Goal: Task Accomplishment & Management: Use online tool/utility

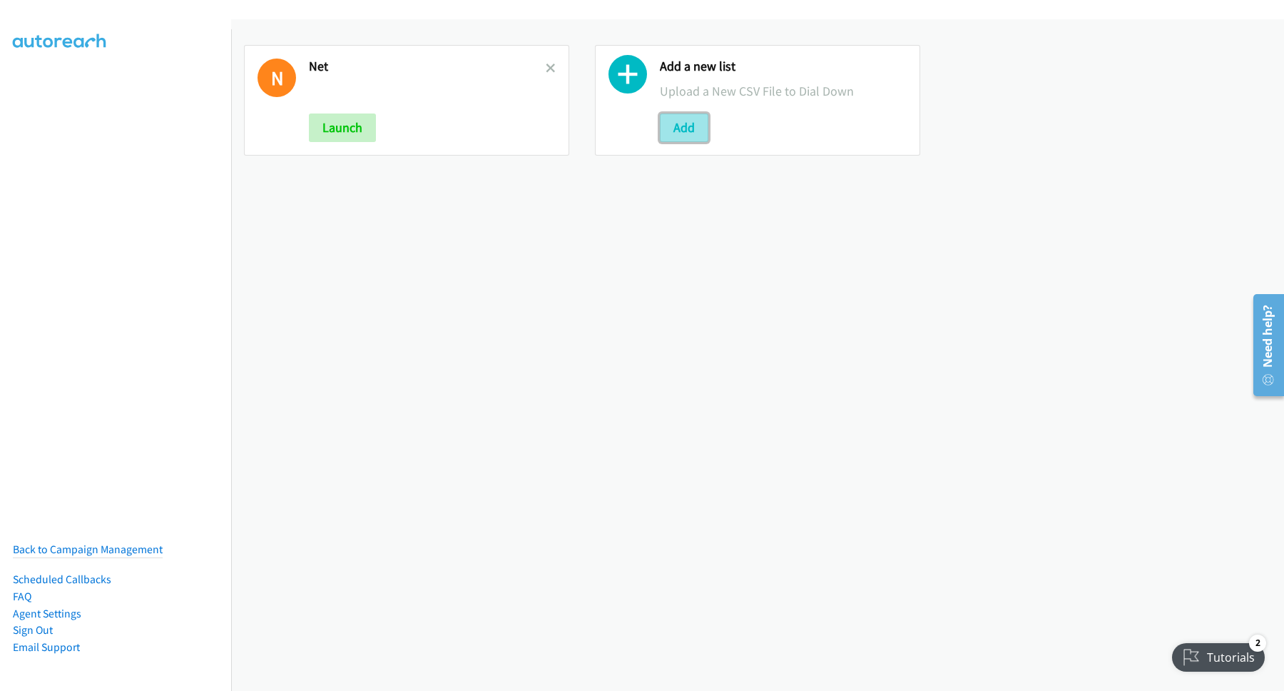
click at [687, 133] on button "Add" at bounding box center [684, 127] width 49 height 29
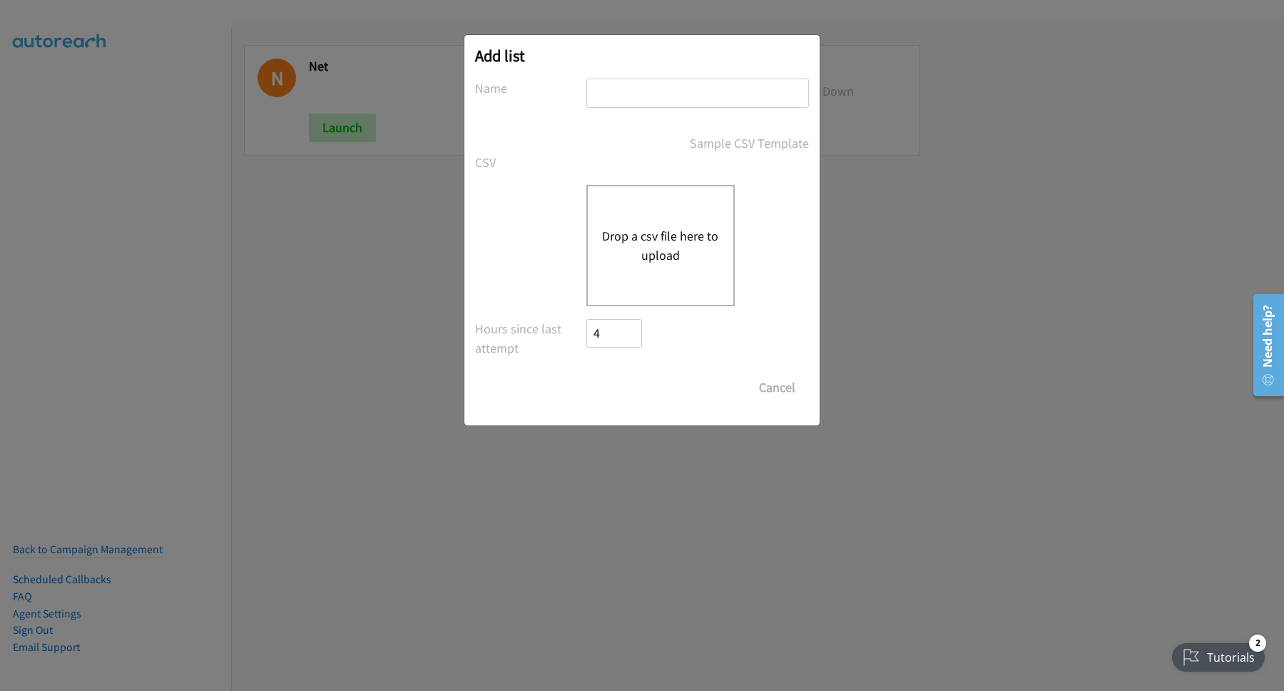
click at [663, 104] on input "text" at bounding box center [698, 92] width 223 height 29
type input "pulse"
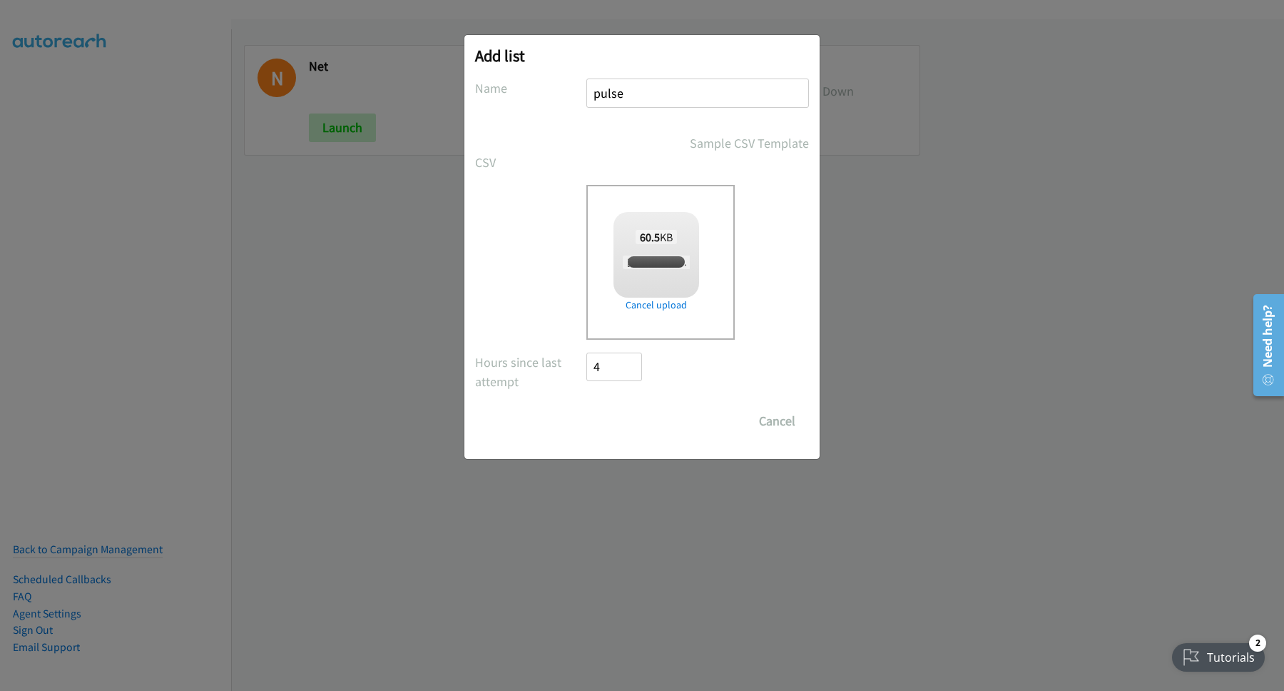
checkbox input "true"
click at [629, 417] on input "Save List" at bounding box center [624, 421] width 75 height 29
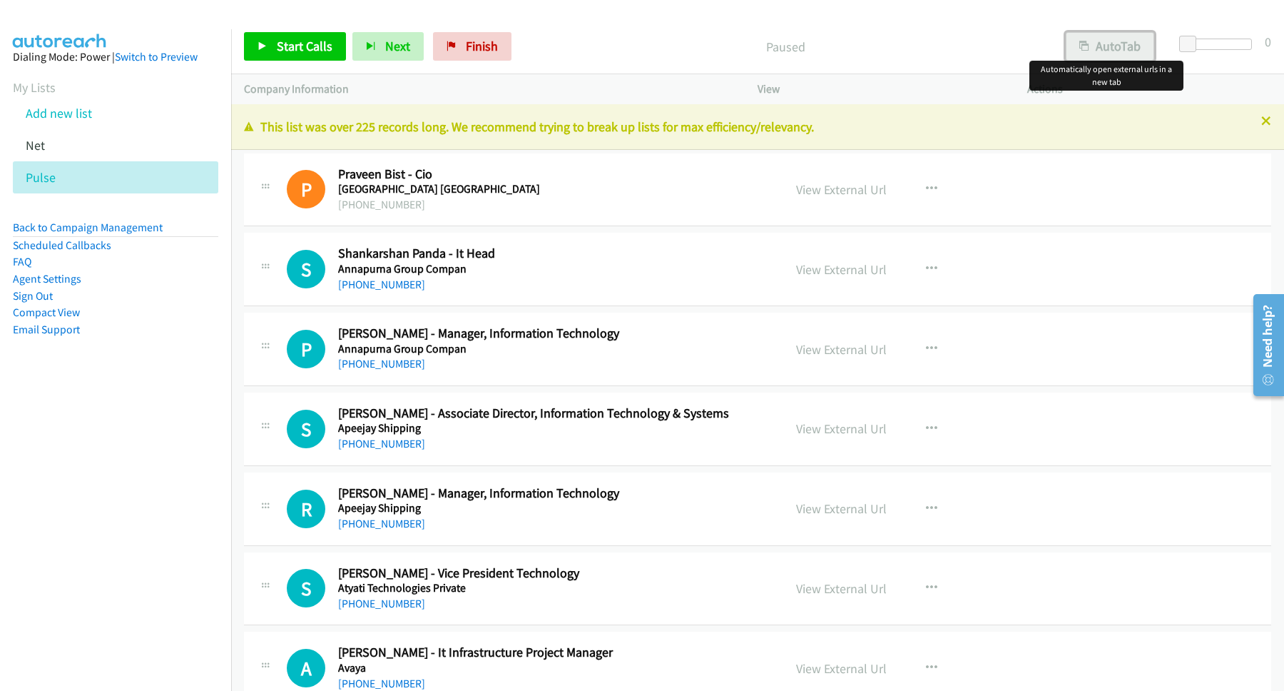
click at [1112, 56] on button "AutoTab" at bounding box center [1110, 46] width 88 height 29
click at [300, 44] on span "Start Calls" at bounding box center [305, 46] width 56 height 16
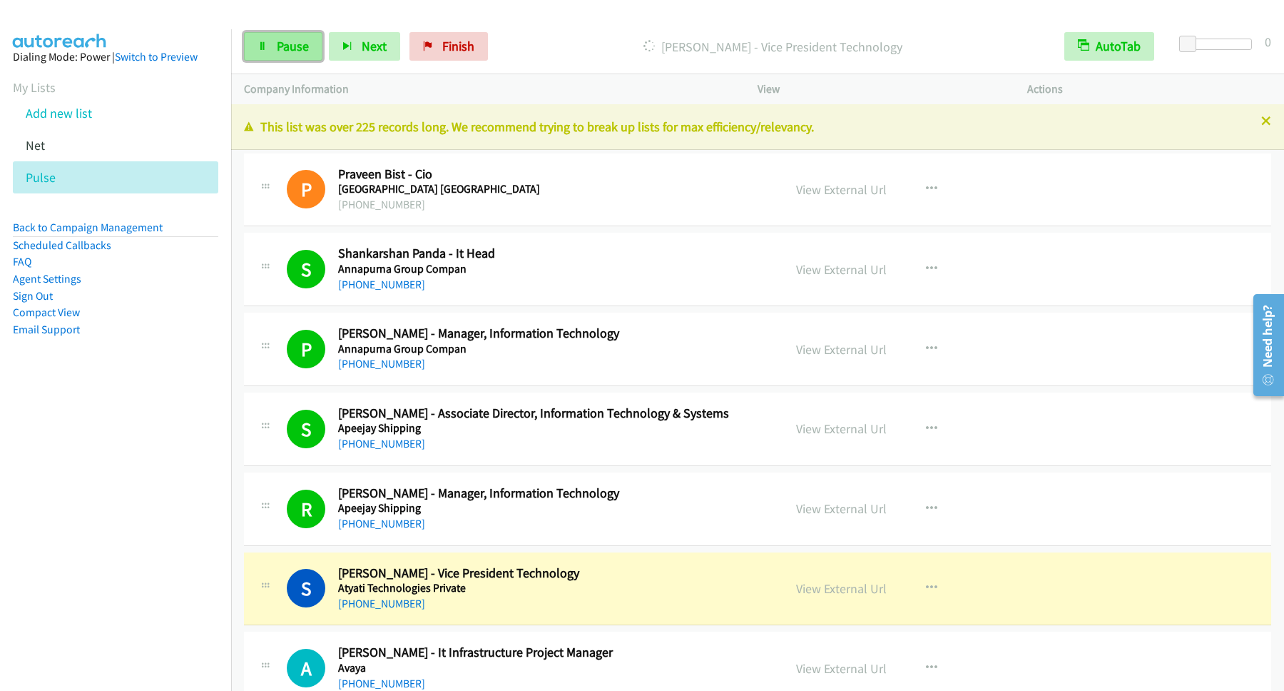
click at [281, 46] on span "Pause" at bounding box center [293, 46] width 32 height 16
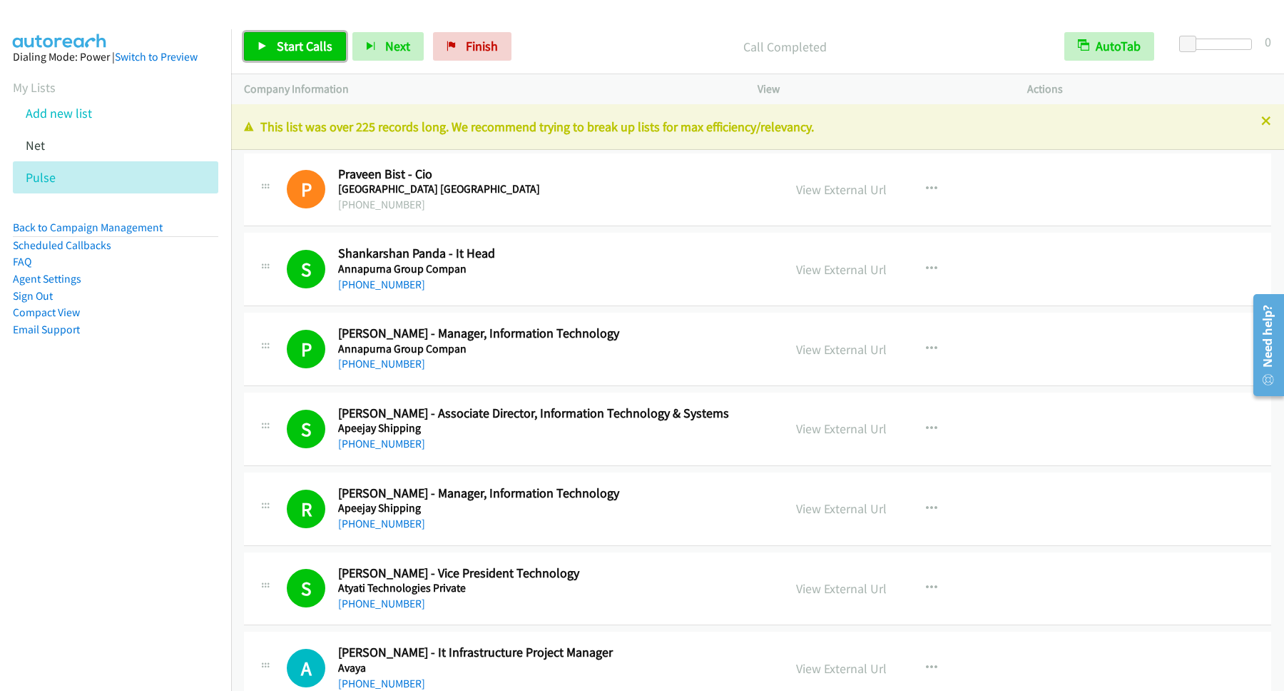
click at [308, 46] on span "Start Calls" at bounding box center [305, 46] width 56 height 16
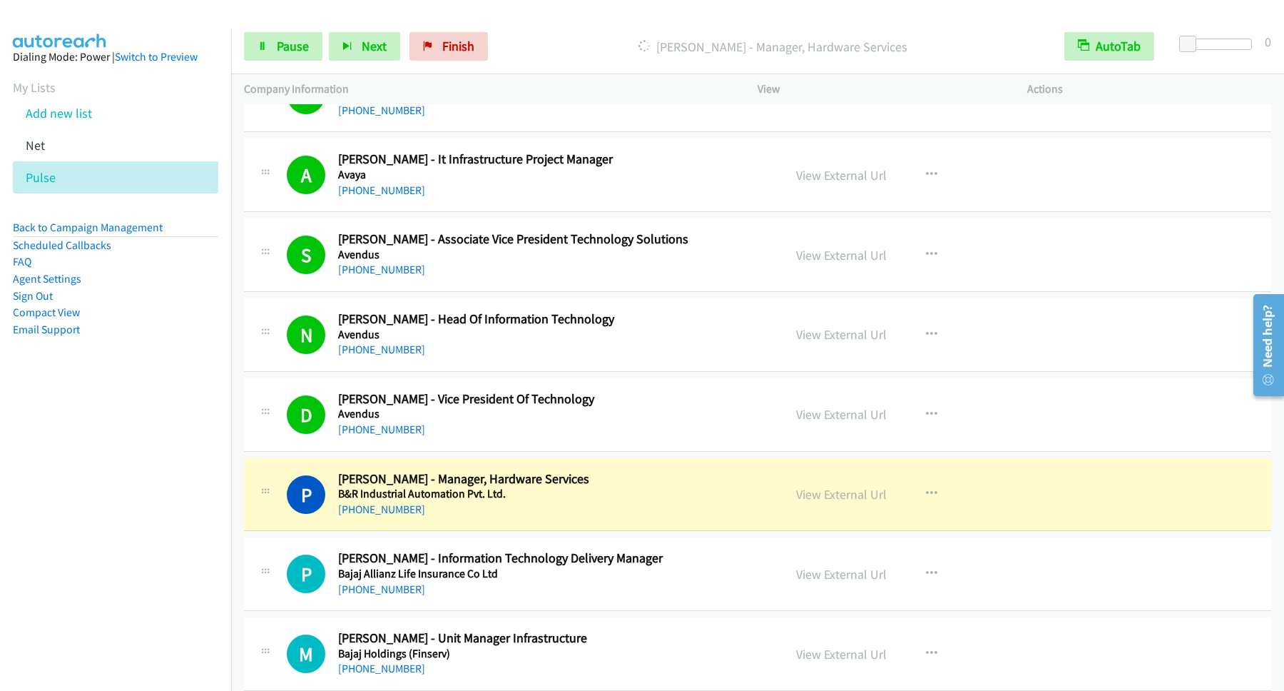
scroll to position [578, 0]
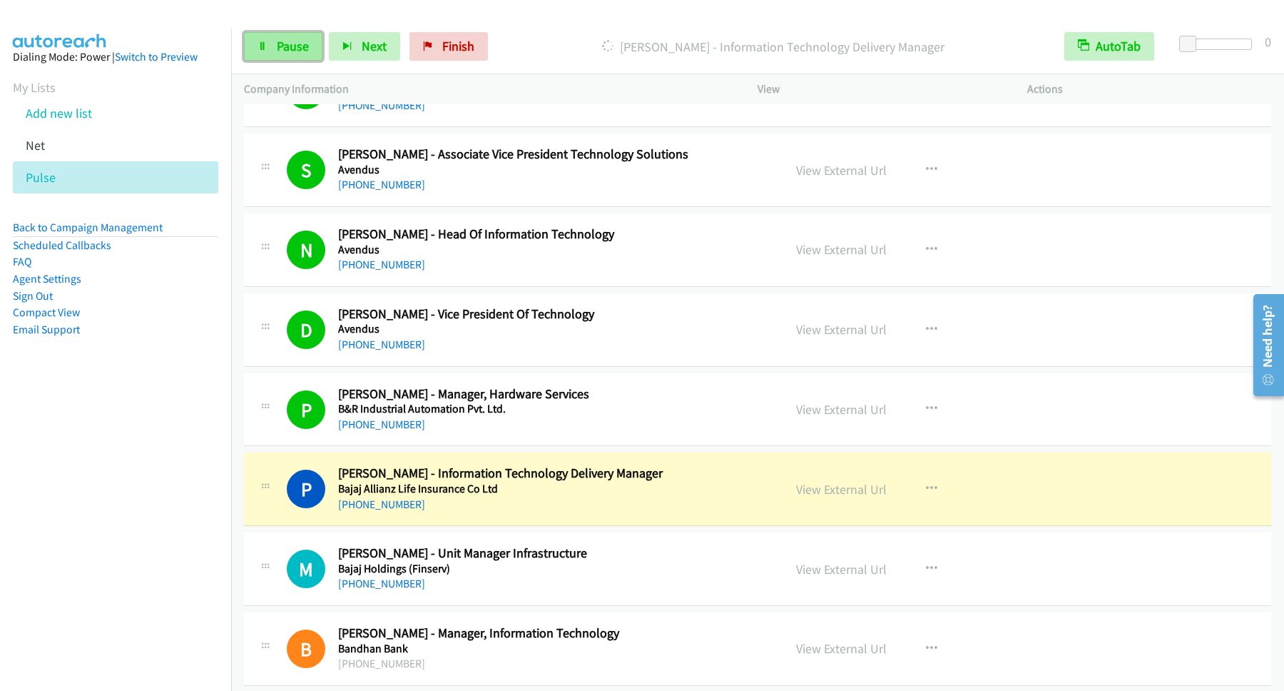
click at [268, 35] on link "Pause" at bounding box center [283, 46] width 78 height 29
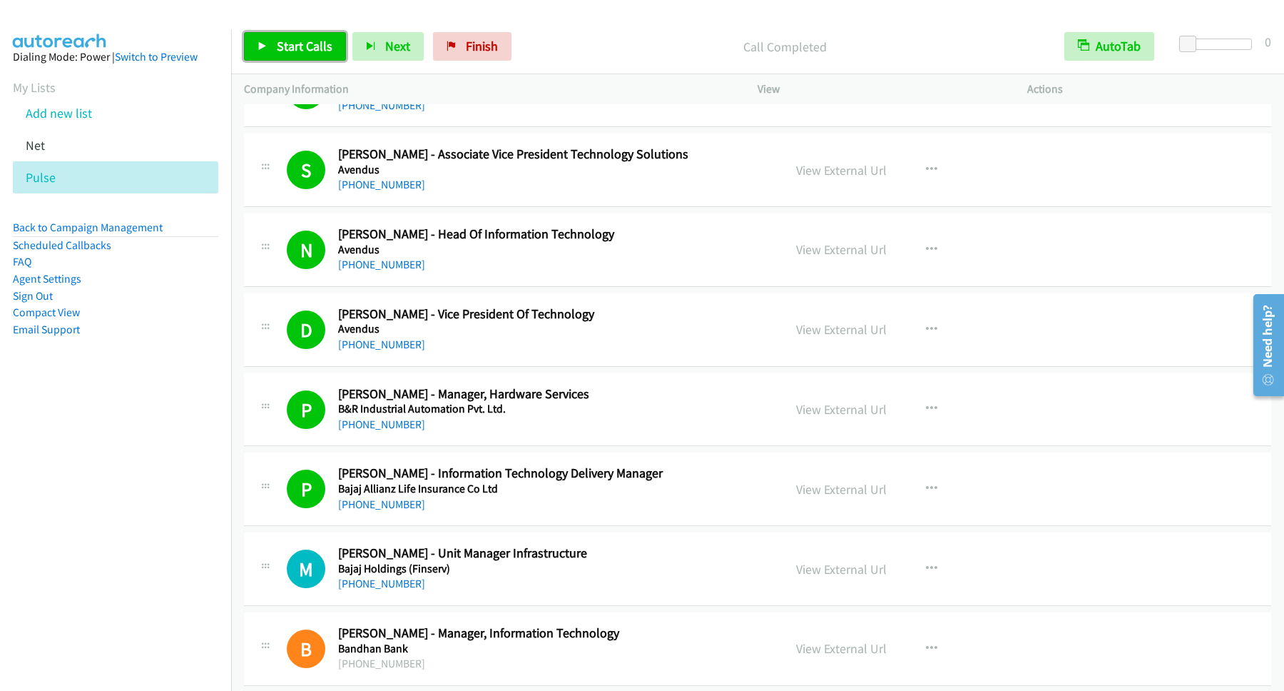
click at [316, 49] on span "Start Calls" at bounding box center [305, 46] width 56 height 16
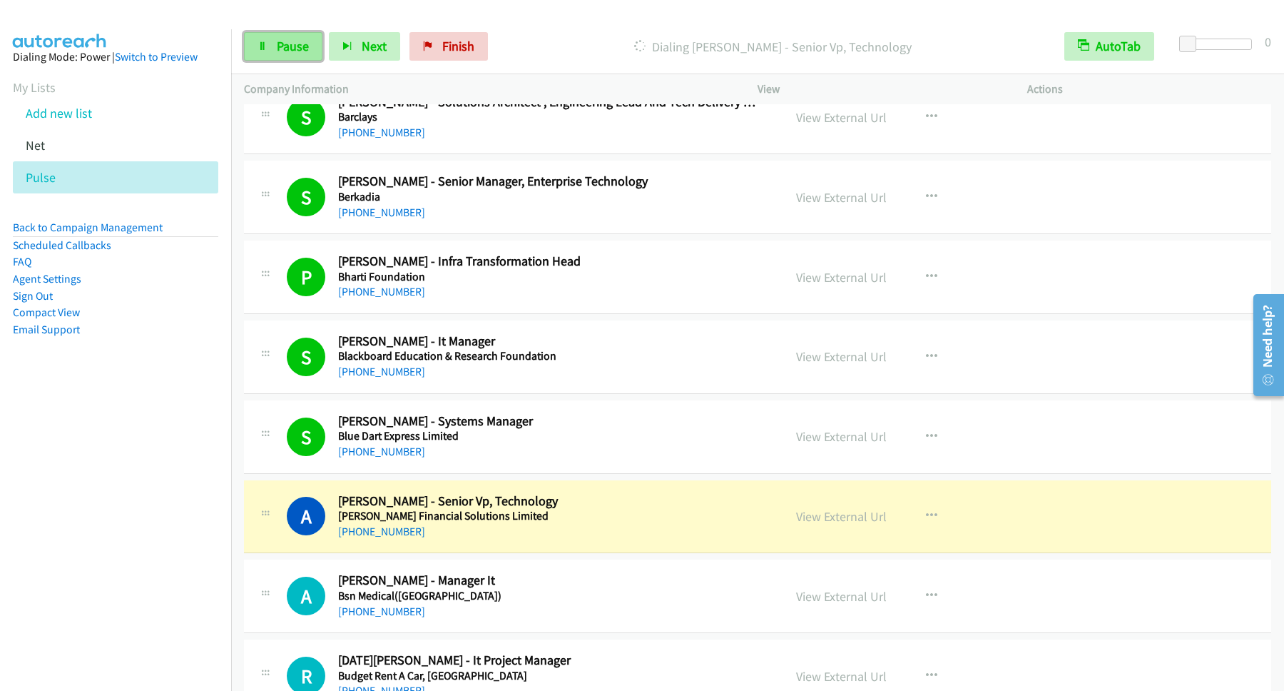
click at [285, 49] on span "Pause" at bounding box center [293, 46] width 32 height 16
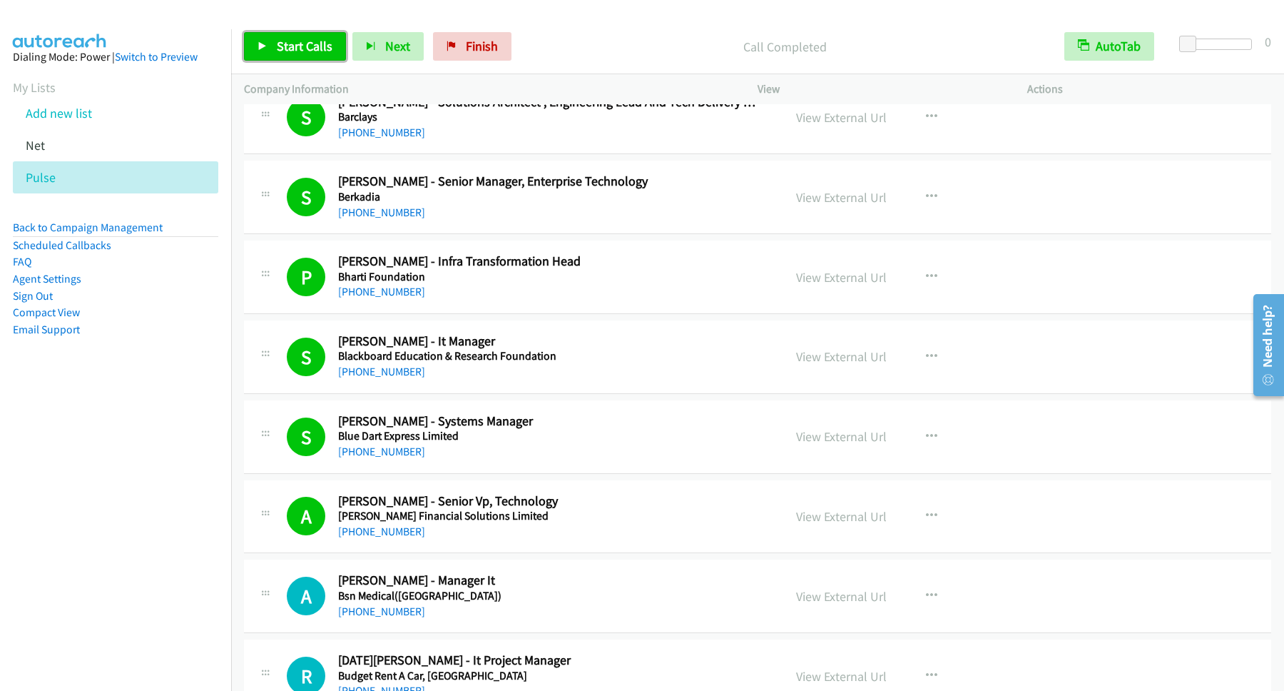
click at [325, 47] on span "Start Calls" at bounding box center [305, 46] width 56 height 16
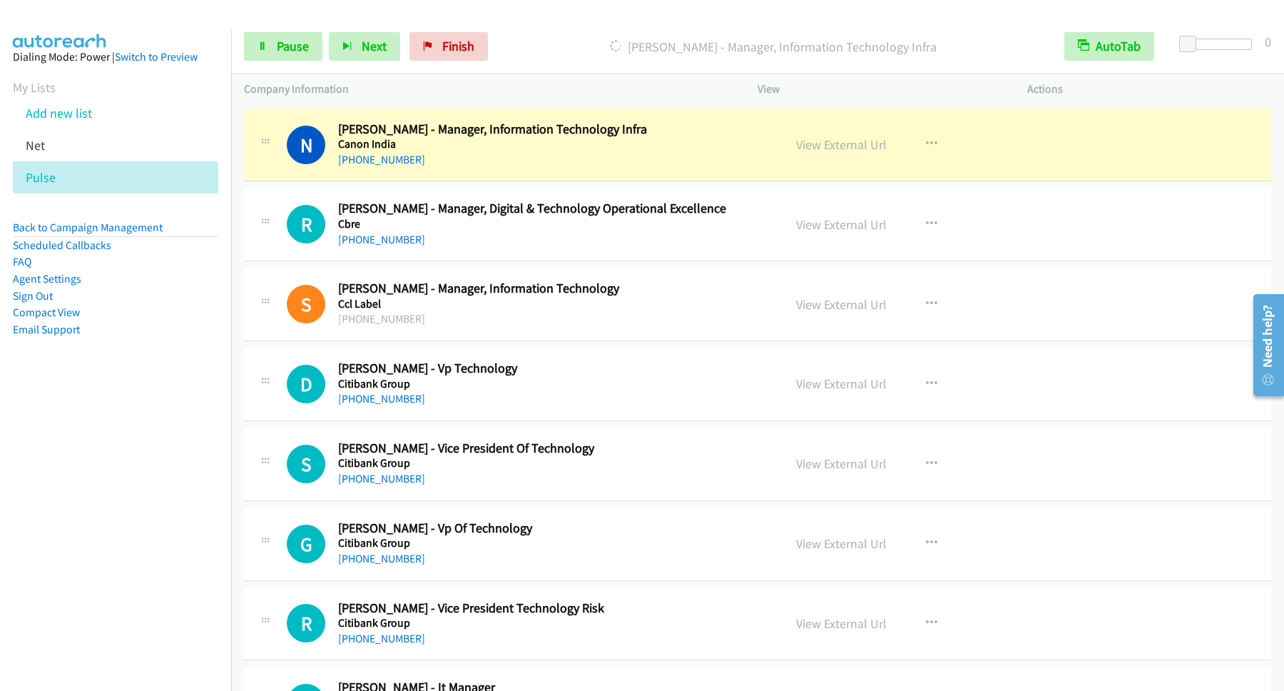
scroll to position [1927, 0]
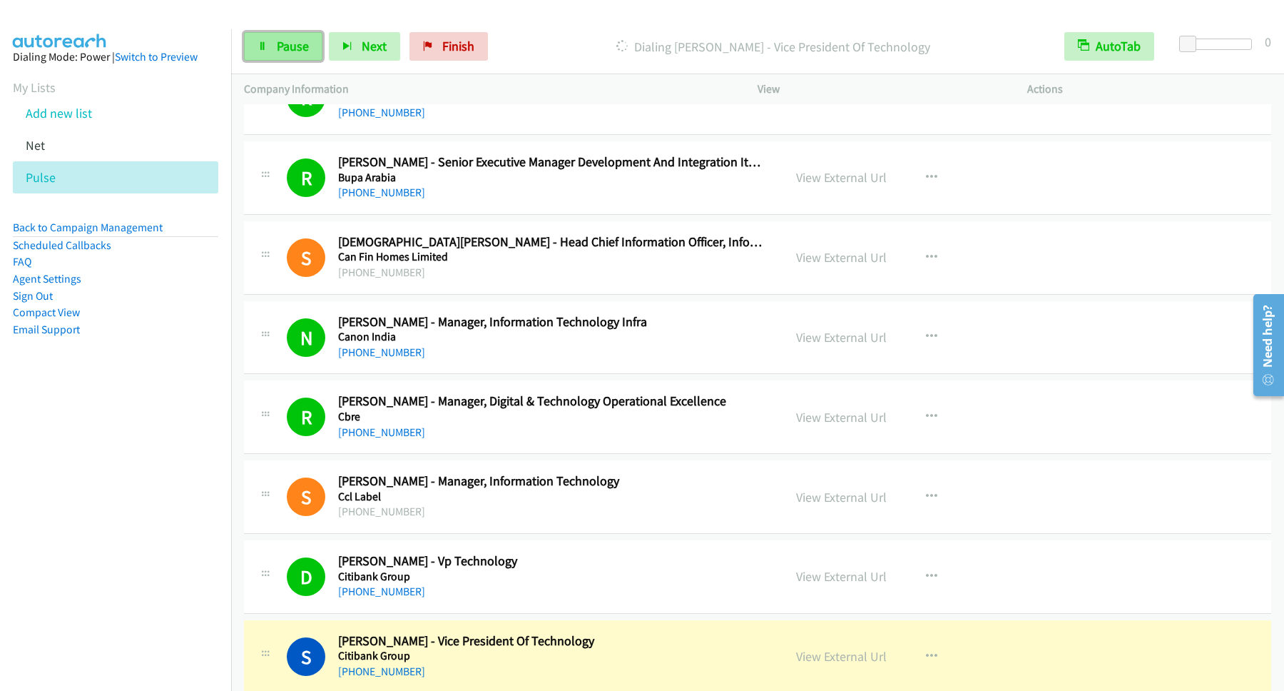
click at [300, 33] on link "Pause" at bounding box center [283, 46] width 78 height 29
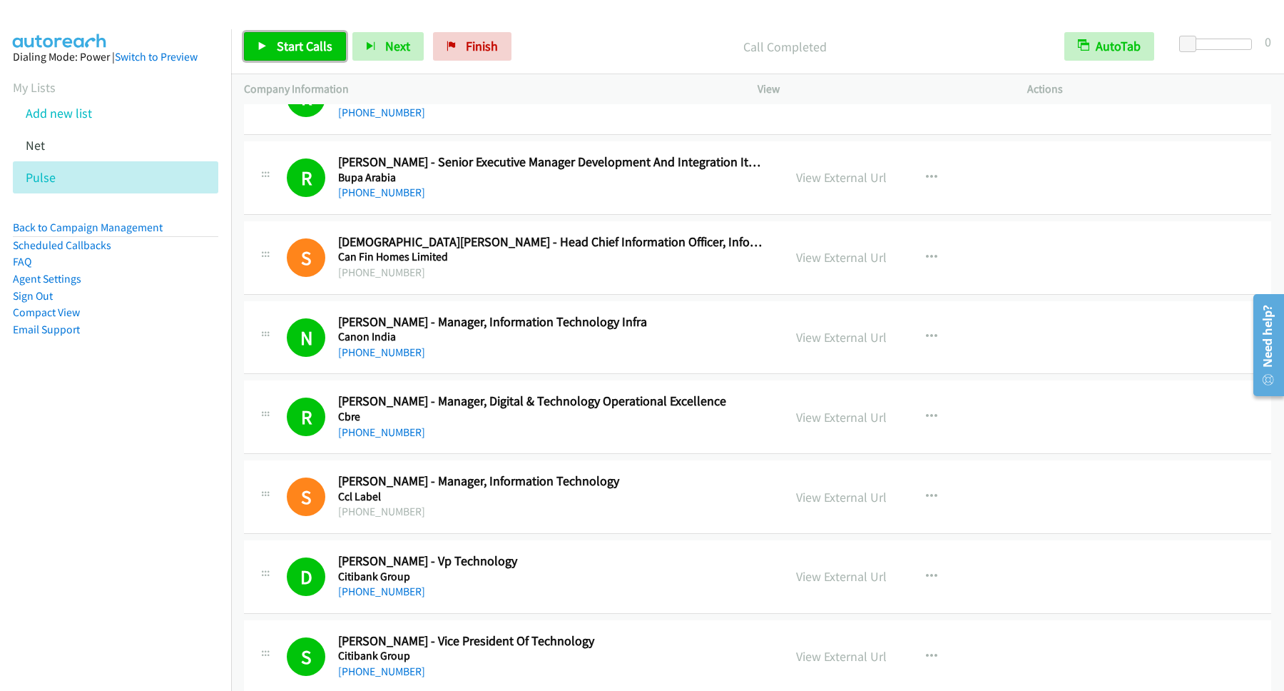
click at [299, 46] on span "Start Calls" at bounding box center [305, 46] width 56 height 16
click at [309, 49] on span "Pause" at bounding box center [293, 46] width 32 height 16
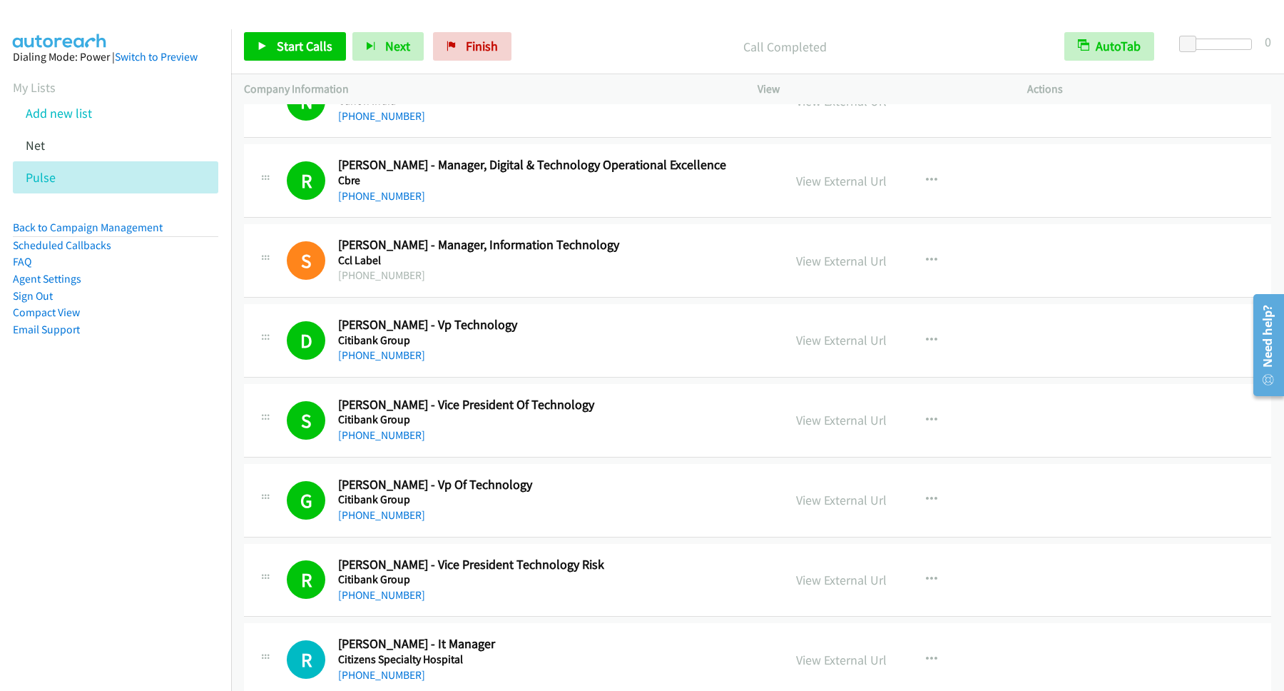
scroll to position [2312, 0]
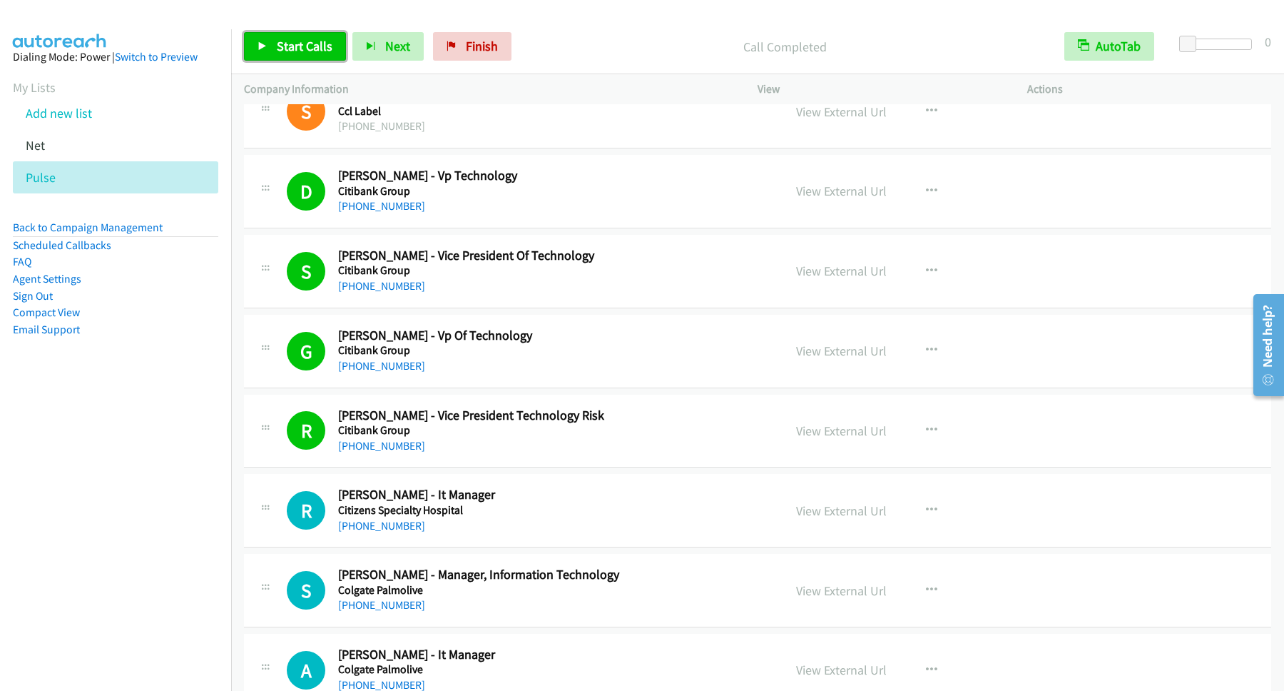
click at [328, 50] on span "Start Calls" at bounding box center [305, 46] width 56 height 16
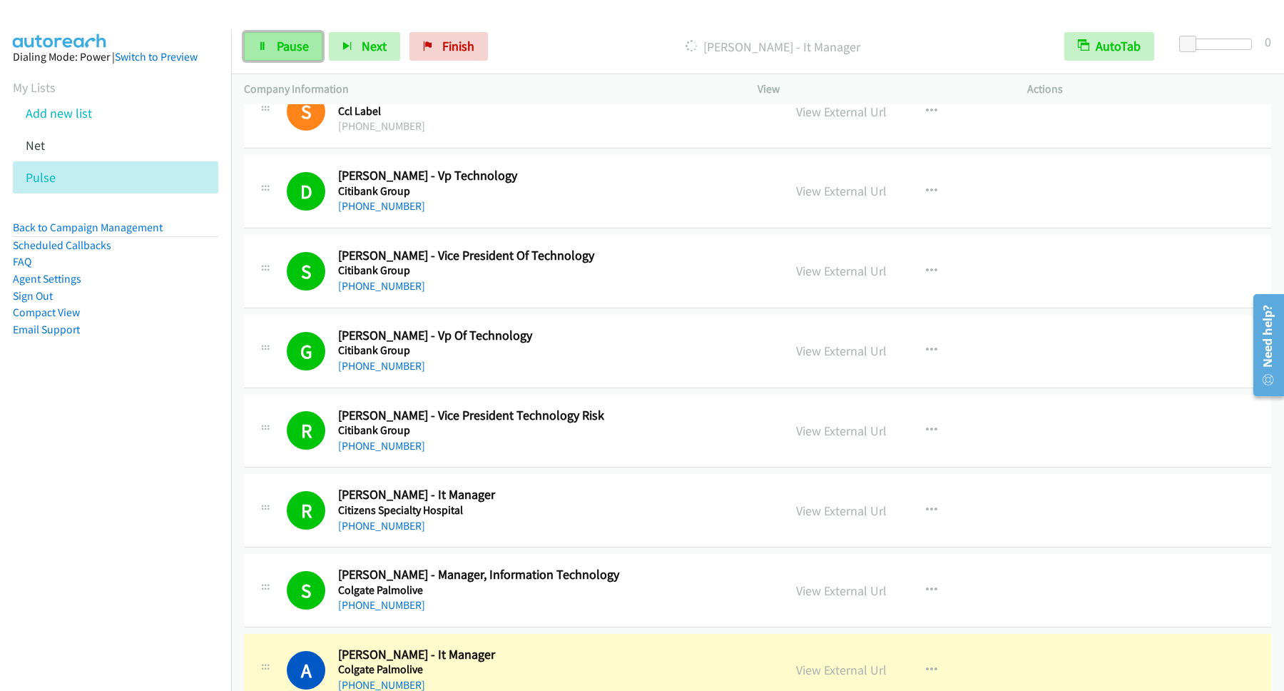
click at [300, 53] on span "Pause" at bounding box center [293, 46] width 32 height 16
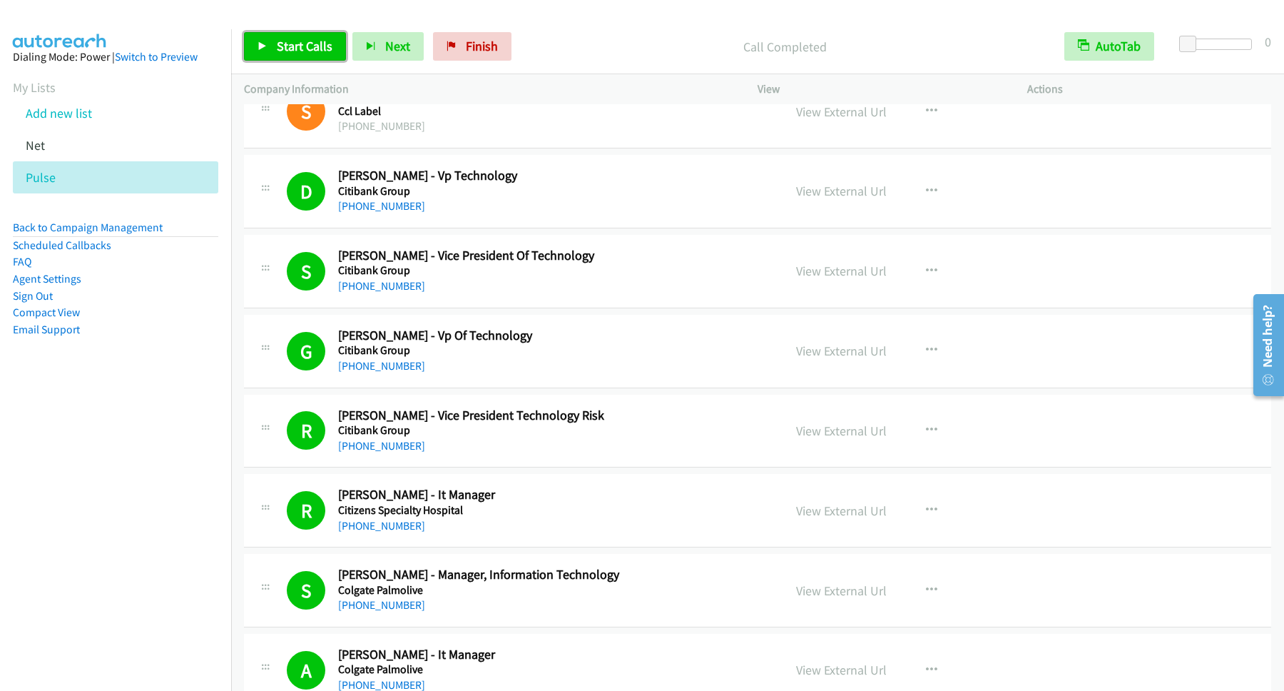
click at [300, 49] on span "Start Calls" at bounding box center [305, 46] width 56 height 16
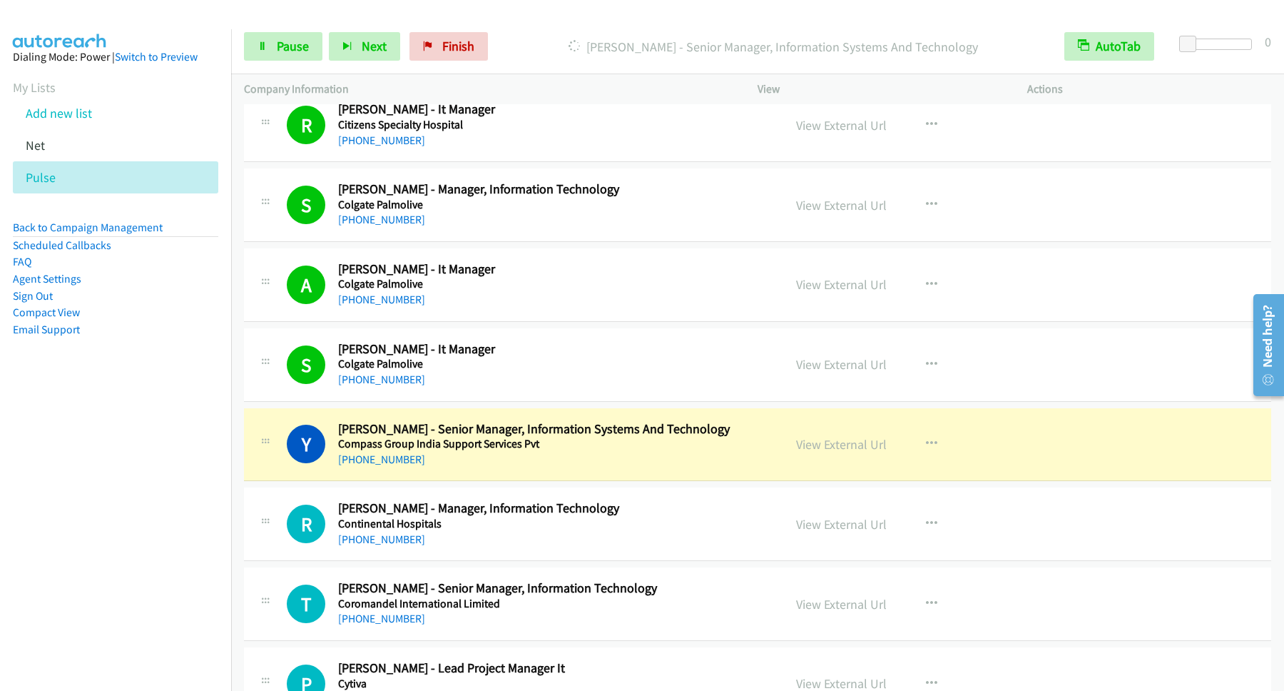
scroll to position [2890, 0]
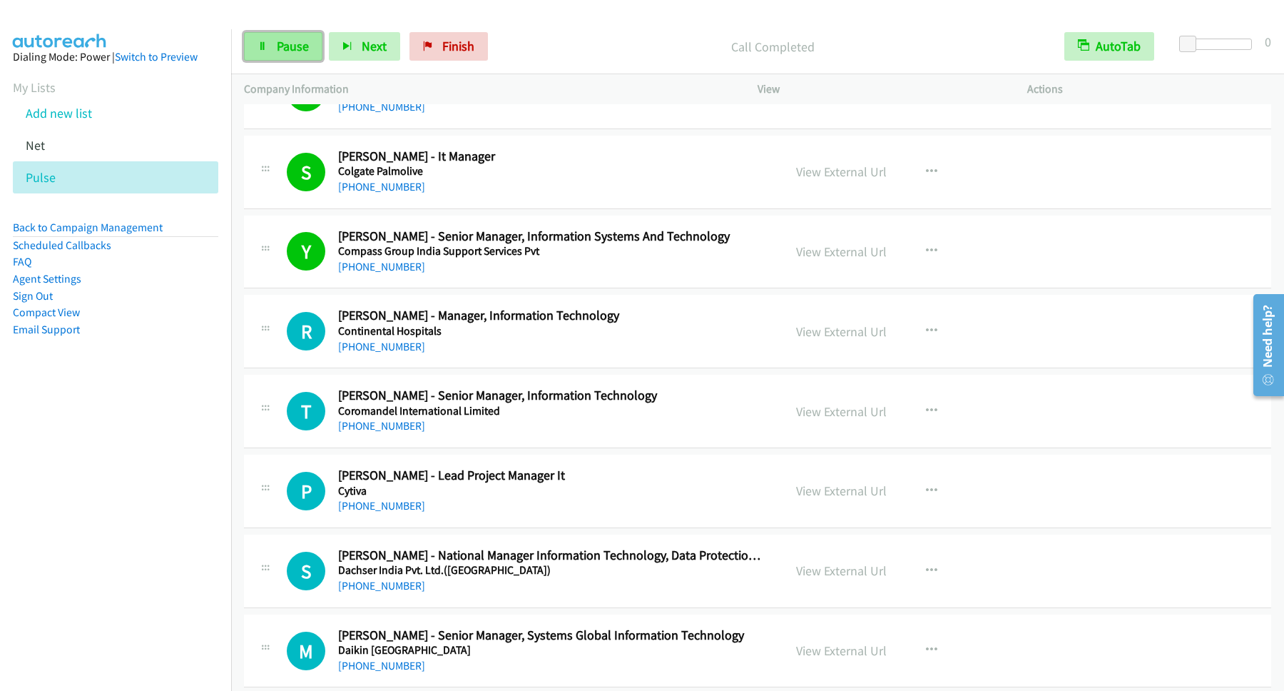
click at [291, 39] on span "Pause" at bounding box center [293, 46] width 32 height 16
click at [292, 49] on span "Start Calls" at bounding box center [305, 46] width 56 height 16
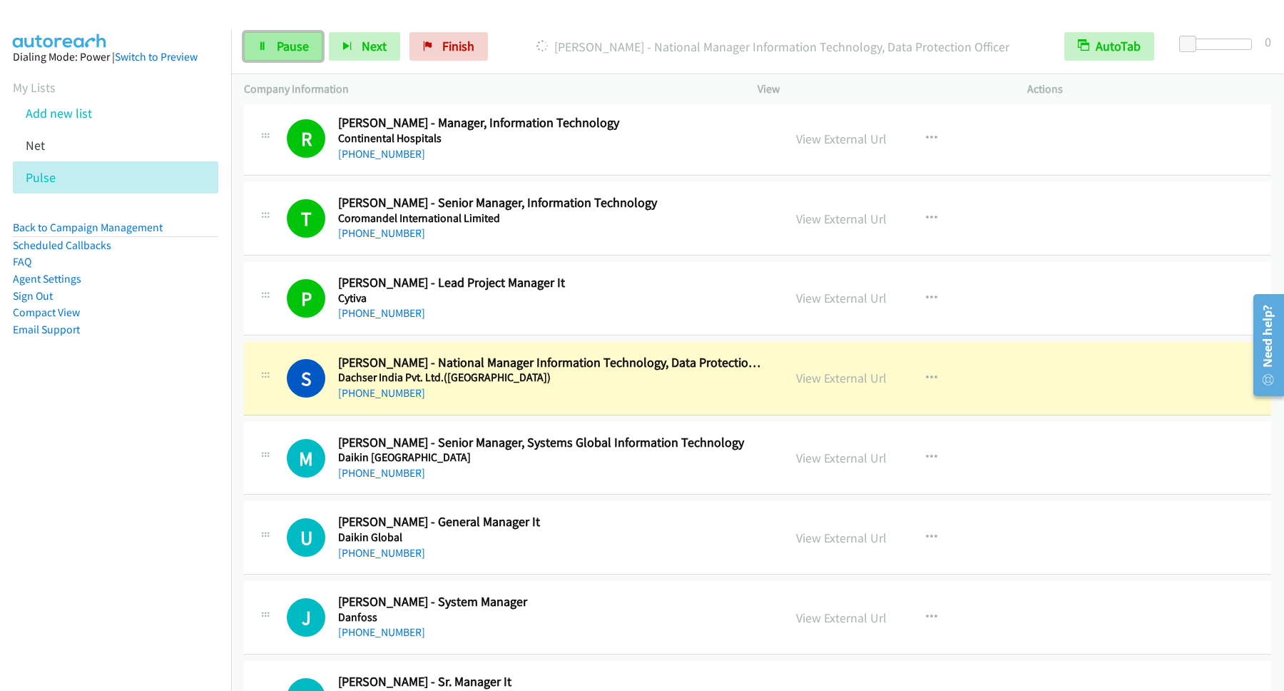
click at [280, 57] on link "Pause" at bounding box center [283, 46] width 78 height 29
